Goal: Transaction & Acquisition: Purchase product/service

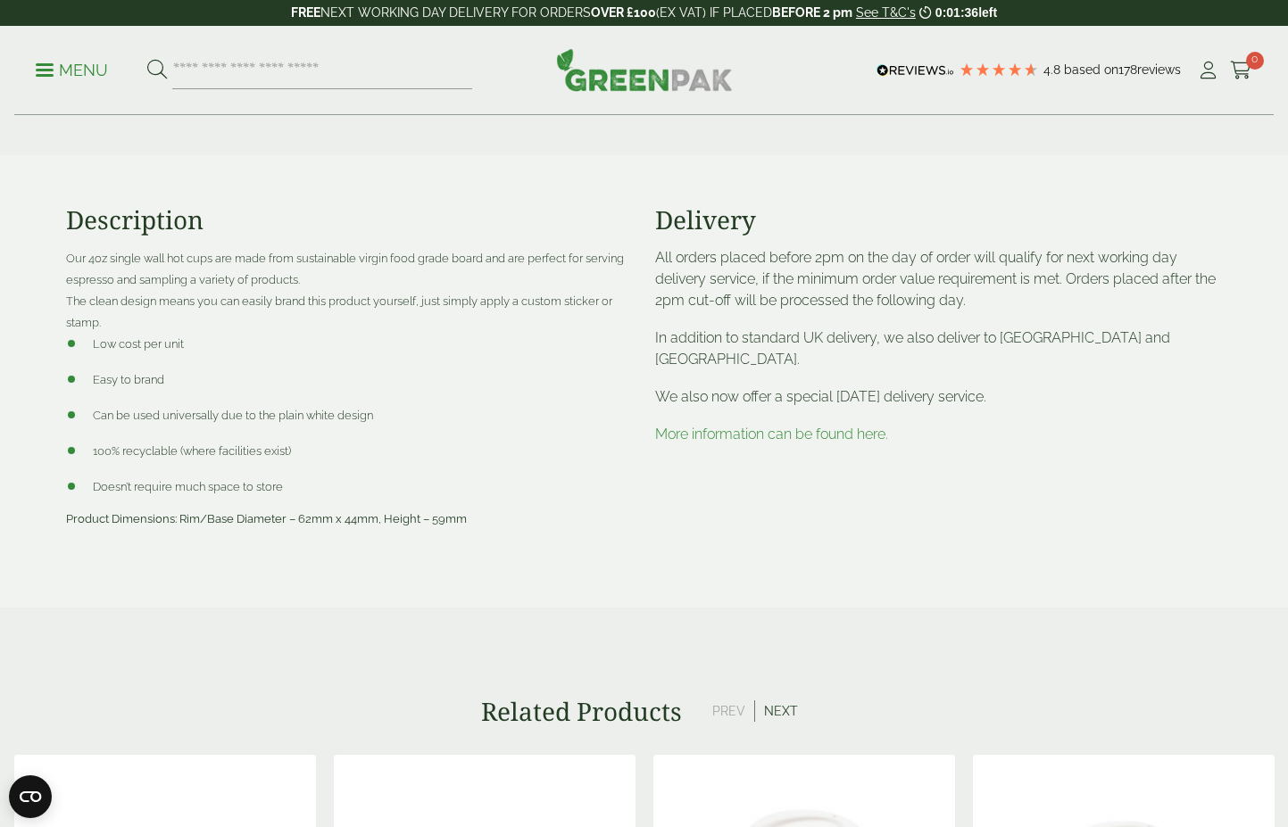
scroll to position [536, 0]
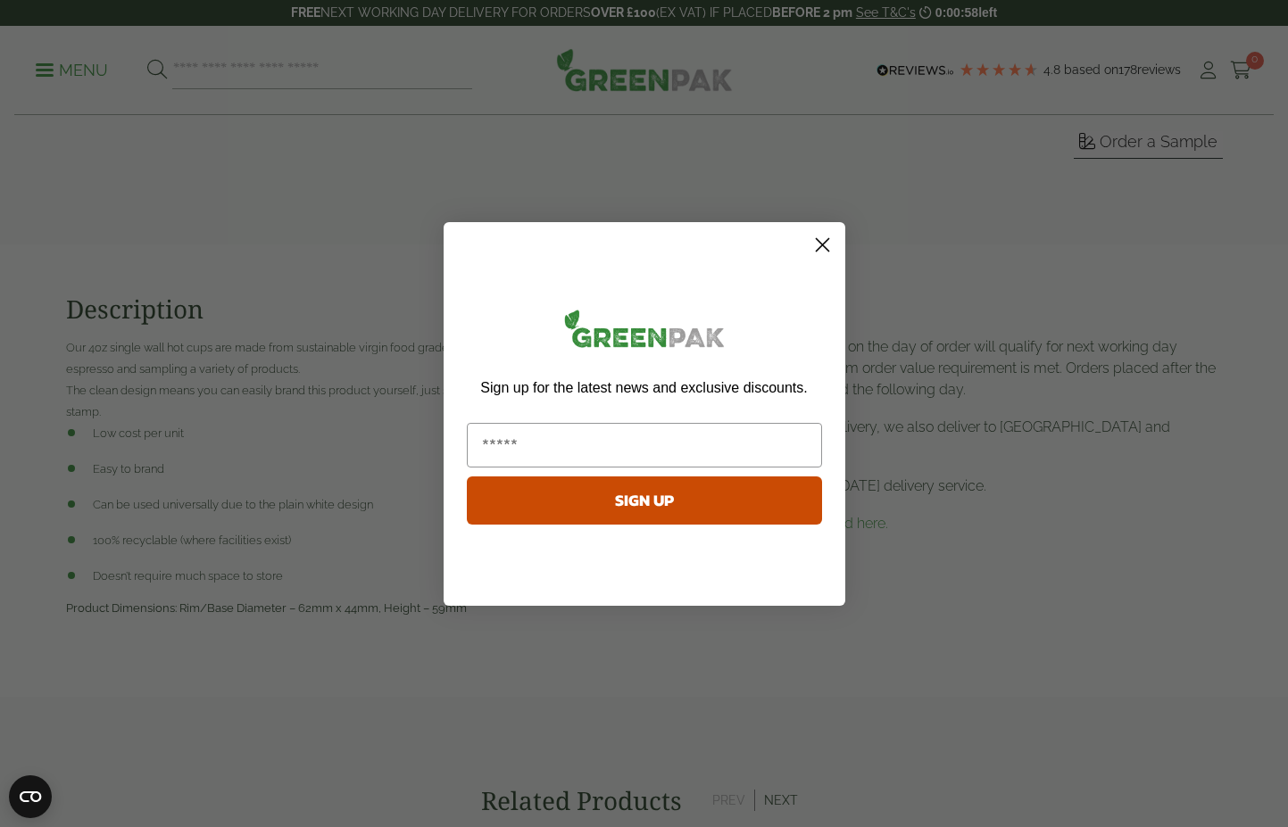
click at [823, 248] on circle "Close dialog" at bounding box center [821, 243] width 29 height 29
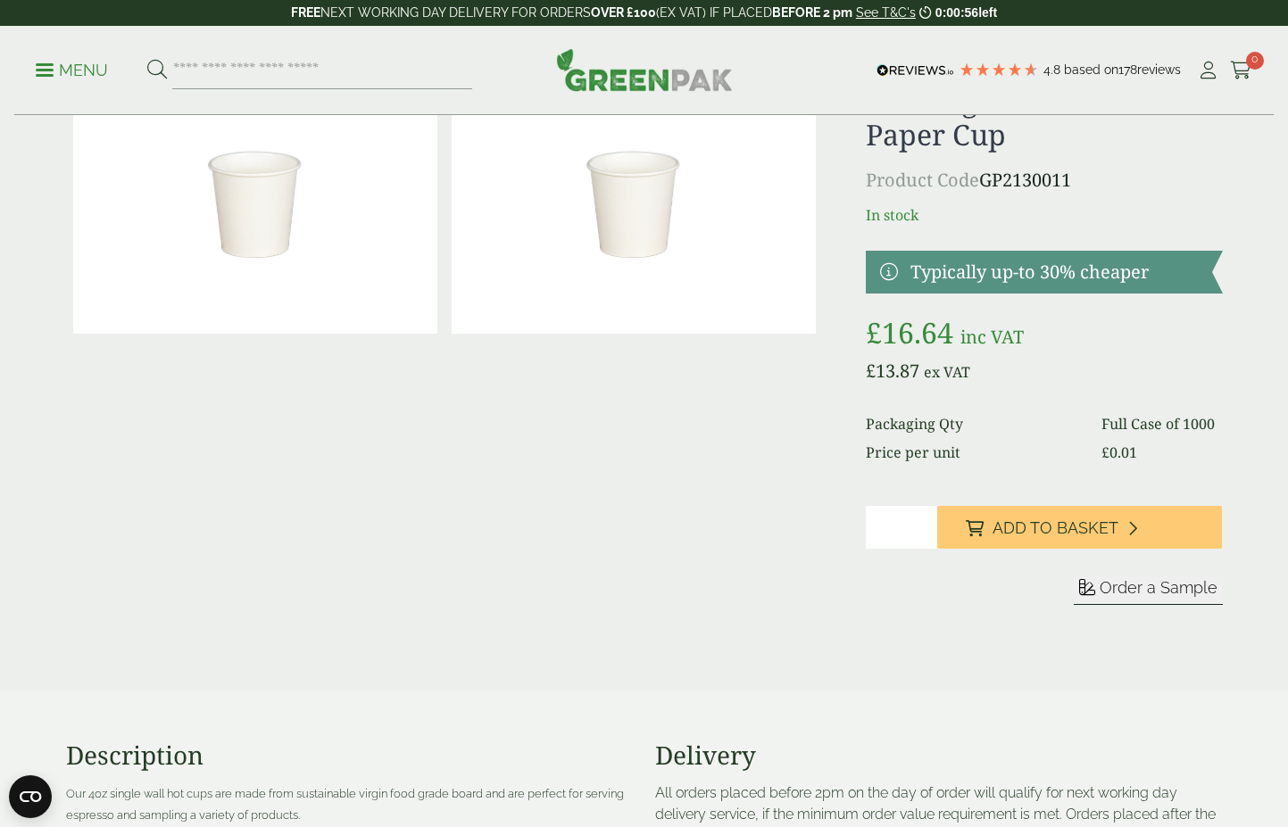
scroll to position [0, 0]
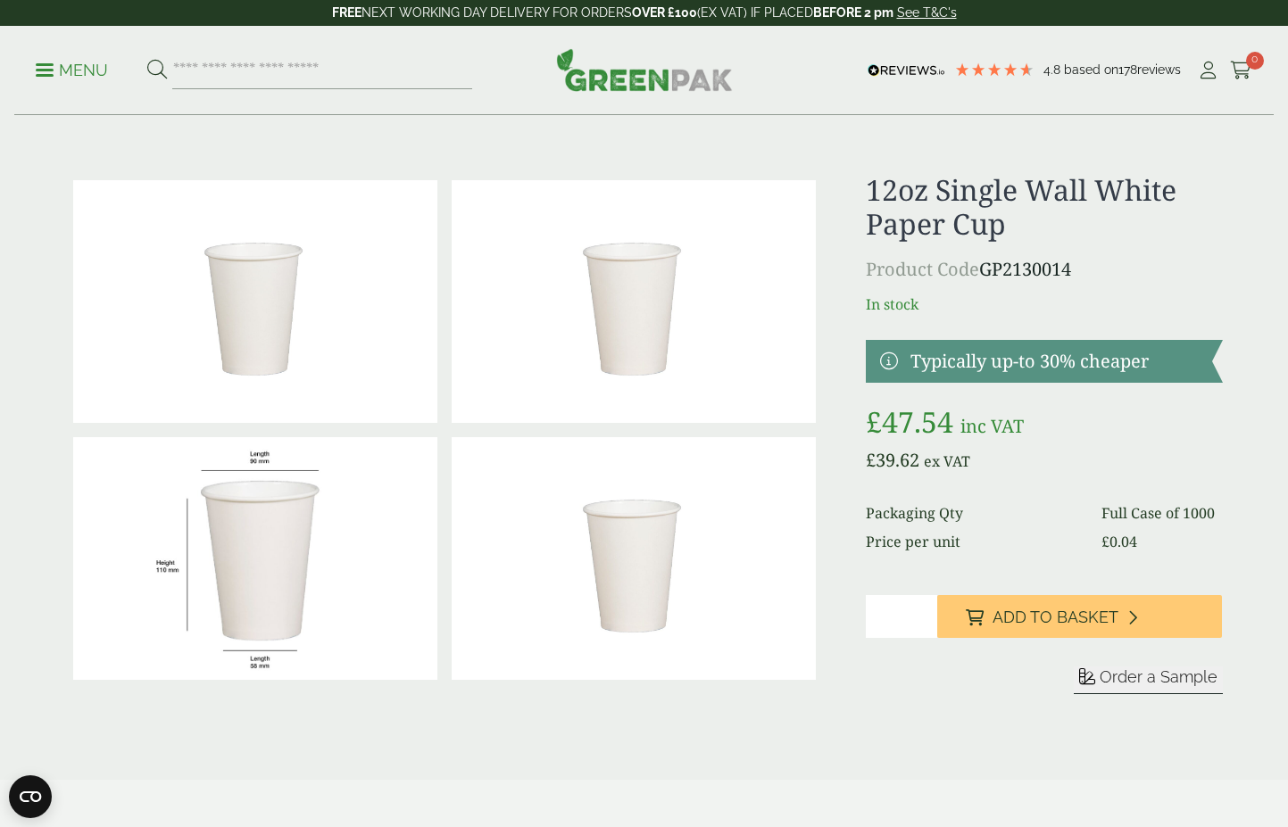
click at [349, 75] on input "search" at bounding box center [322, 70] width 300 height 37
type input "*****"
click at [147, 59] on button at bounding box center [157, 70] width 20 height 23
